Goal: Information Seeking & Learning: Understand process/instructions

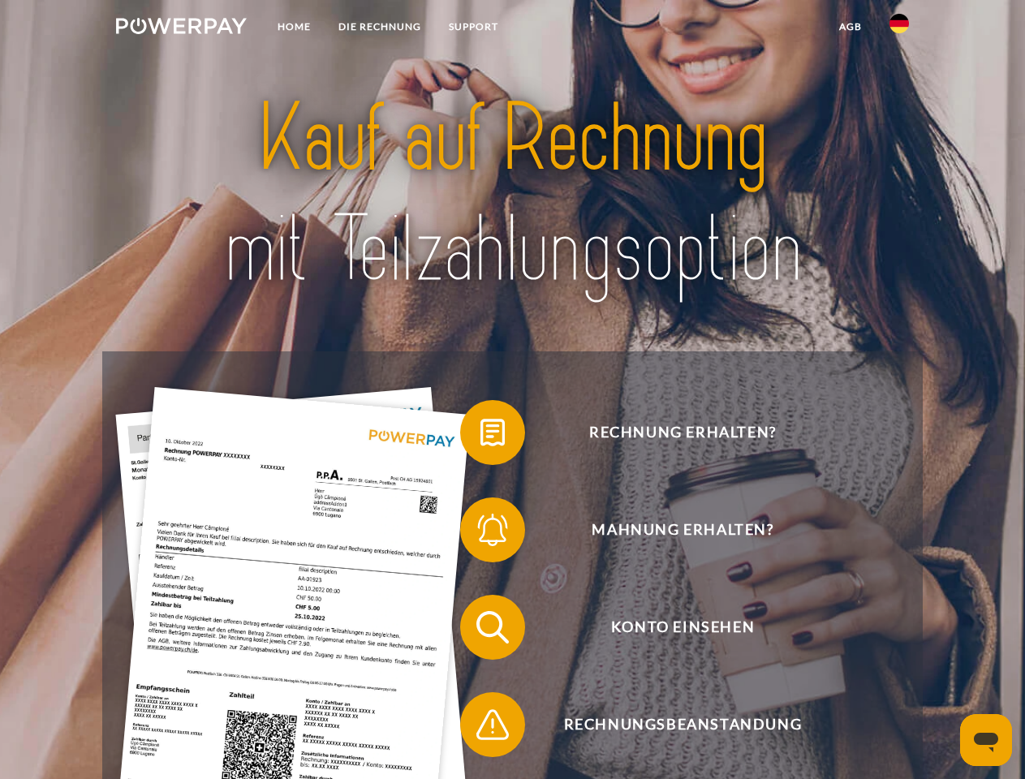
click at [181, 28] on img at bounding box center [181, 26] width 131 height 16
click at [899, 28] on img at bounding box center [898, 23] width 19 height 19
click at [850, 27] on link "agb" at bounding box center [850, 26] width 50 height 29
click at [480, 436] on span at bounding box center [468, 432] width 81 height 81
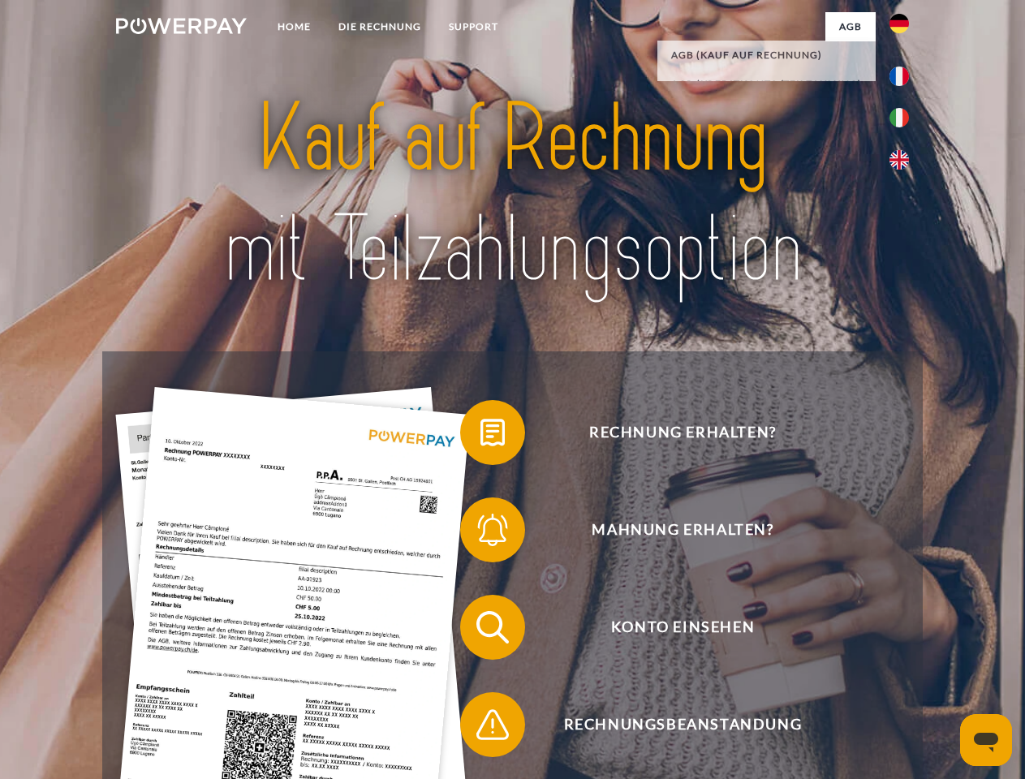
click at [480, 533] on span at bounding box center [468, 529] width 81 height 81
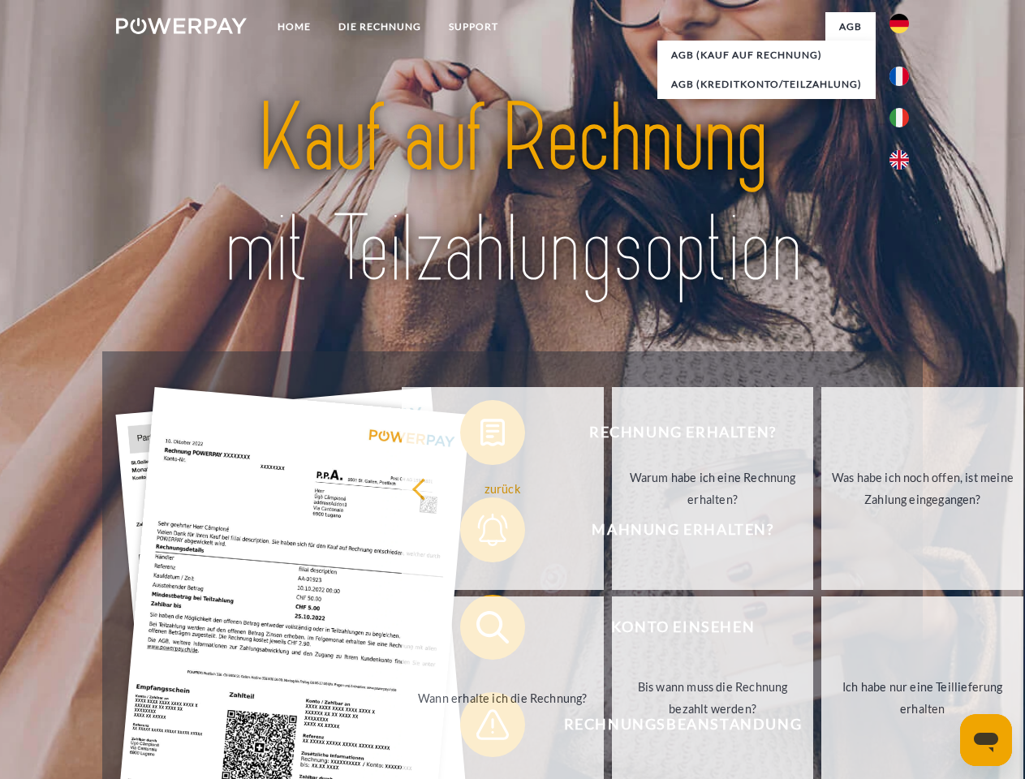
click at [612, 631] on link "Bis wann muss die Rechnung bezahlt werden?" at bounding box center [713, 697] width 202 height 203
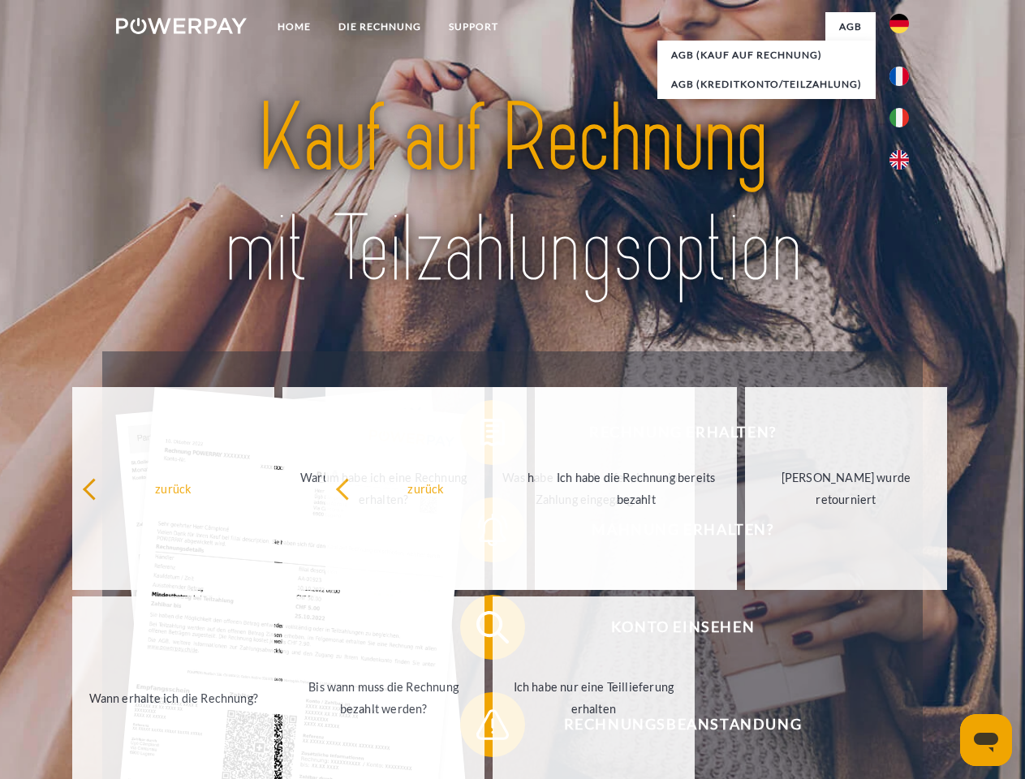
click at [480, 728] on span at bounding box center [468, 724] width 81 height 81
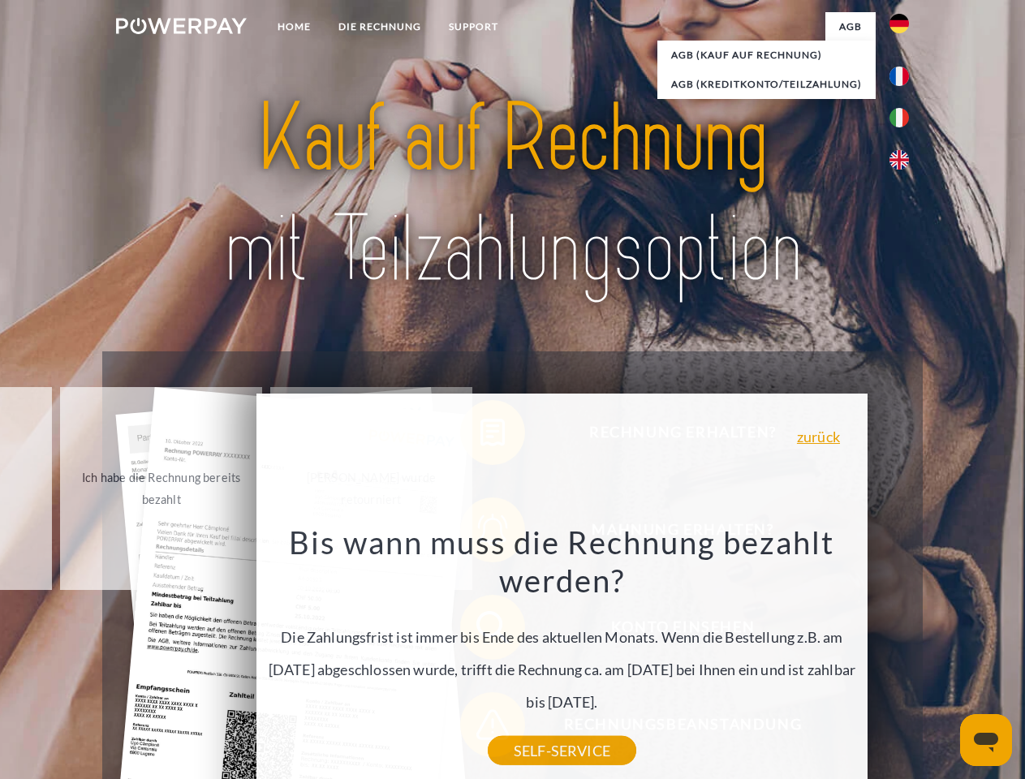
click at [986, 740] on icon "Messaging-Fenster öffnen" at bounding box center [986, 742] width 24 height 19
